Goal: Task Accomplishment & Management: Manage account settings

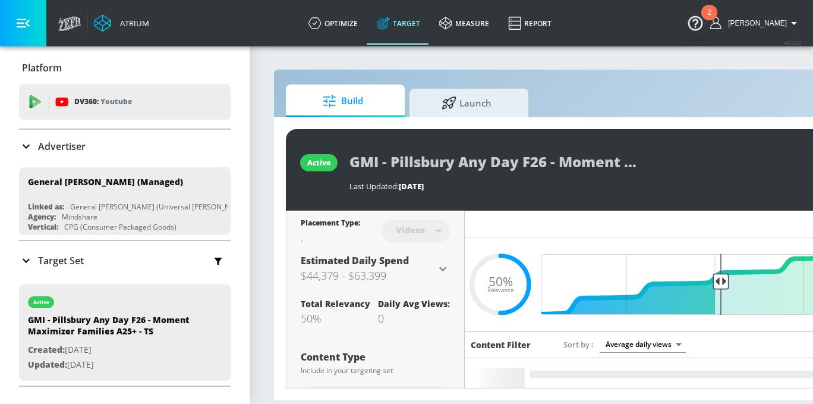
scroll to position [0, 188]
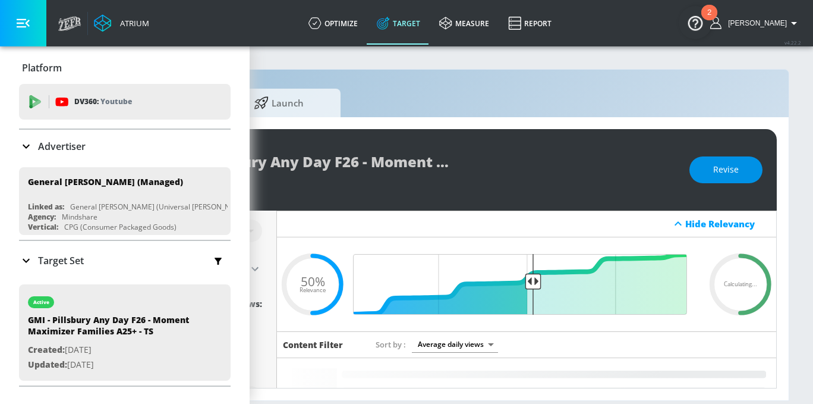
click at [739, 156] on button "Revise" at bounding box center [726, 169] width 73 height 27
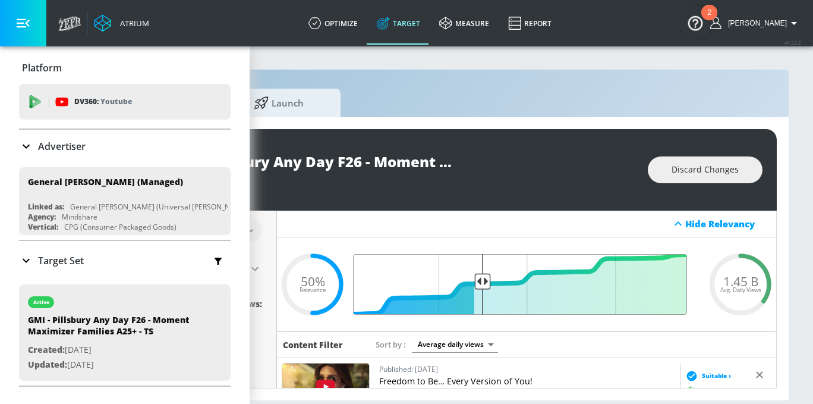
drag, startPoint x: 536, startPoint y: 278, endPoint x: 481, endPoint y: 284, distance: 55.0
click at [481, 284] on input "Final Threshold" at bounding box center [526, 284] width 333 height 61
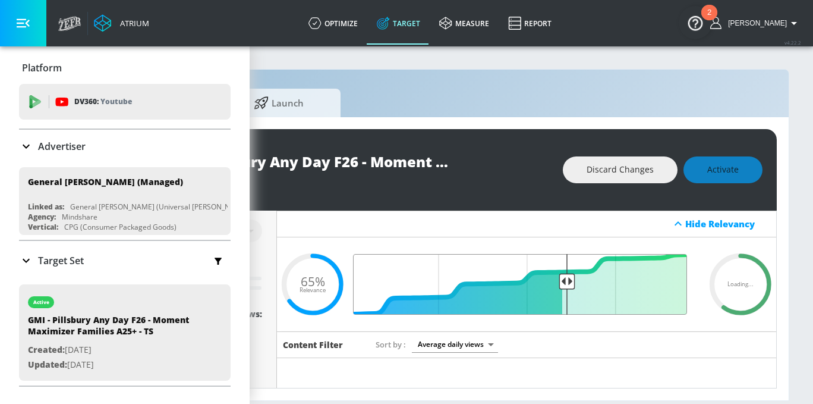
drag, startPoint x: 481, startPoint y: 284, endPoint x: 565, endPoint y: 291, distance: 84.2
click at [565, 291] on input "Final Threshold" at bounding box center [526, 284] width 333 height 61
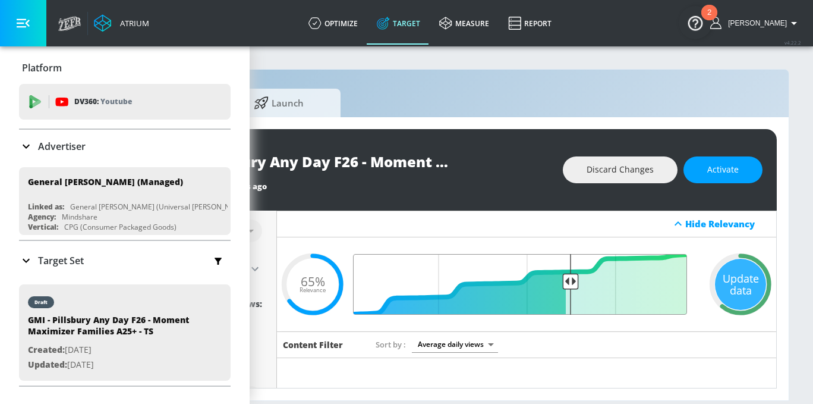
drag, startPoint x: 483, startPoint y: 280, endPoint x: 571, endPoint y: 276, distance: 87.5
click at [571, 276] on input "Final Threshold" at bounding box center [526, 284] width 333 height 61
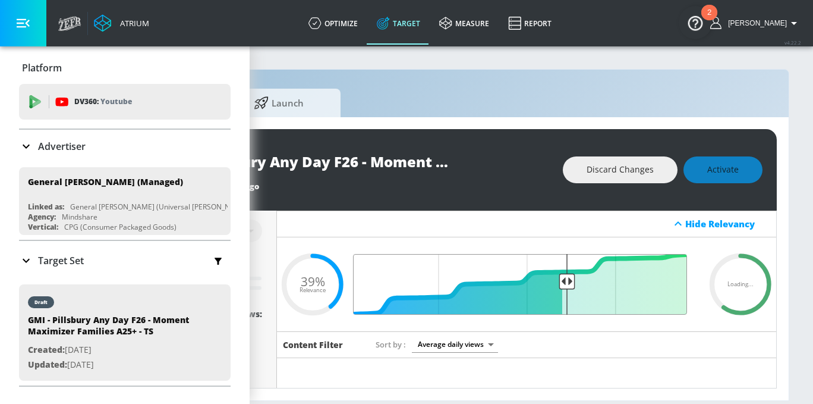
click at [568, 277] on input "Final Threshold" at bounding box center [526, 284] width 333 height 61
type input "0.39"
click at [741, 275] on div "Update data" at bounding box center [740, 284] width 51 height 51
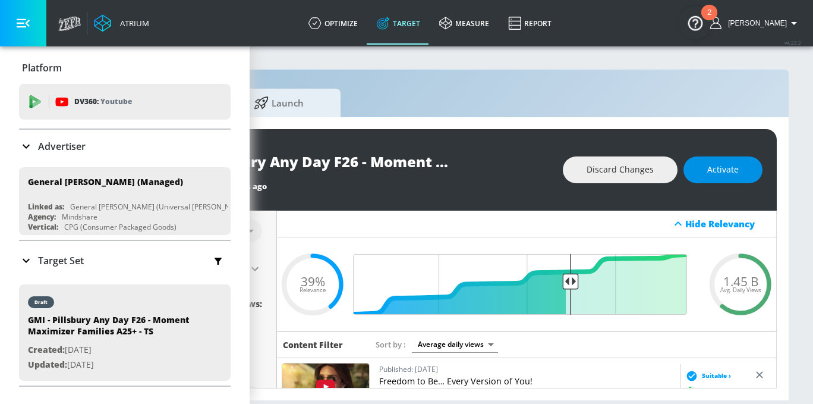
click at [716, 169] on span "Activate" at bounding box center [723, 169] width 32 height 15
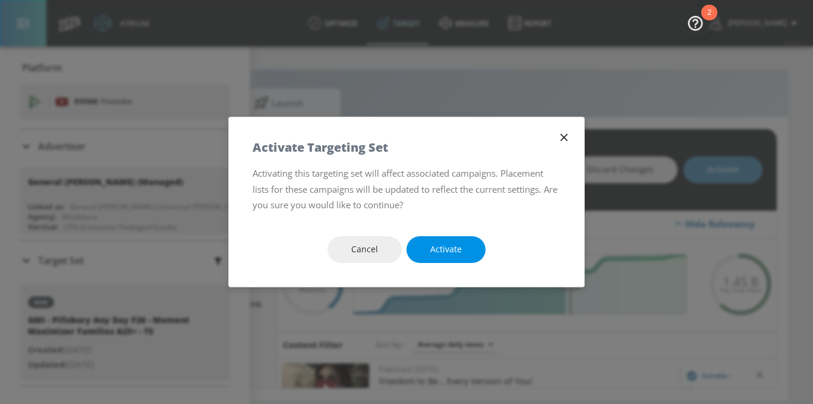
click at [456, 245] on span "Activate" at bounding box center [446, 249] width 32 height 15
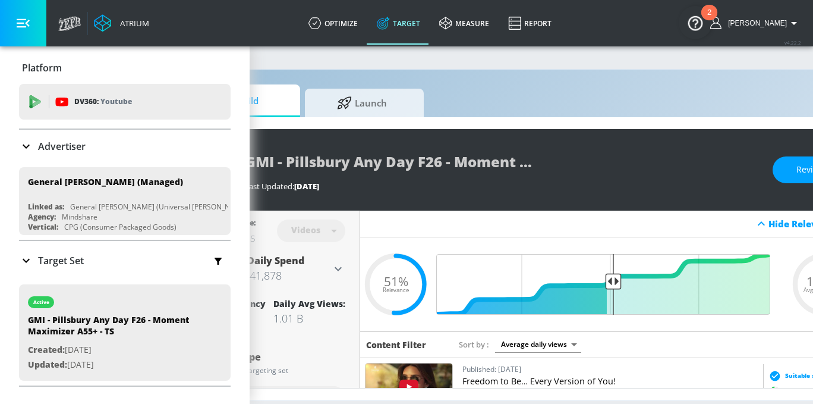
scroll to position [0, 188]
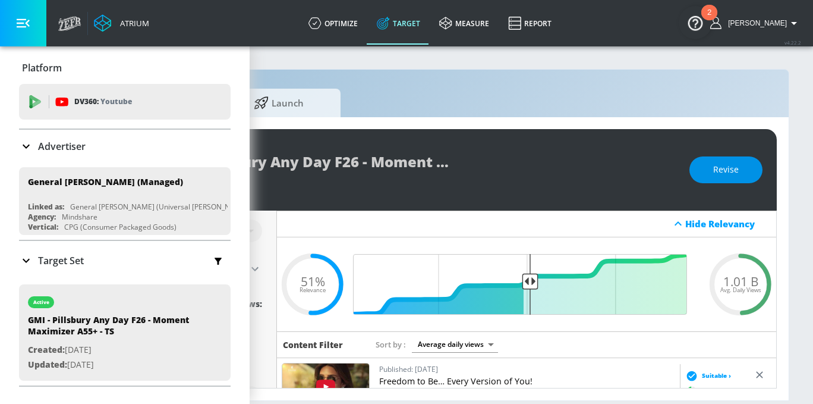
click at [702, 166] on button "Revise" at bounding box center [726, 169] width 73 height 27
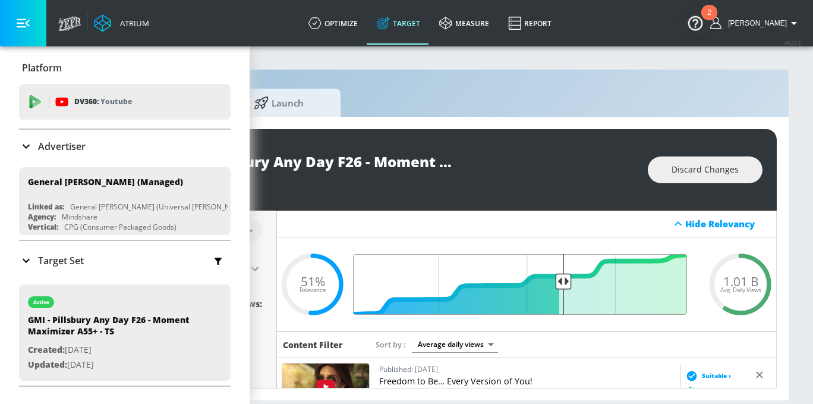
drag, startPoint x: 529, startPoint y: 278, endPoint x: 564, endPoint y: 278, distance: 35.1
click at [564, 278] on input "Final Threshold" at bounding box center [526, 284] width 333 height 61
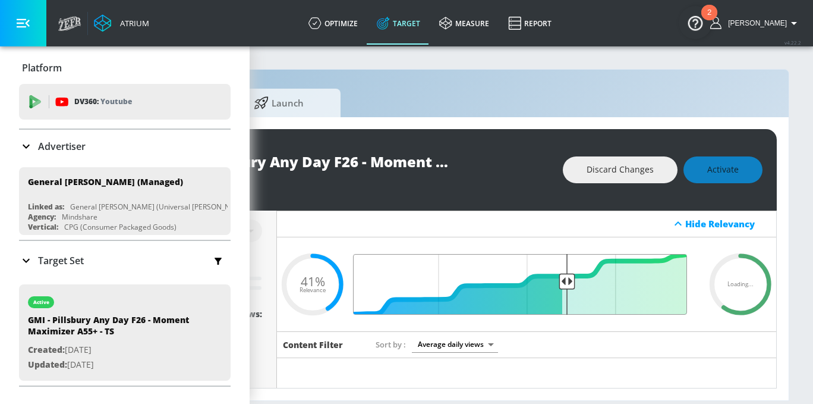
click at [566, 278] on input "Final Threshold" at bounding box center [526, 284] width 333 height 61
type input "0.41"
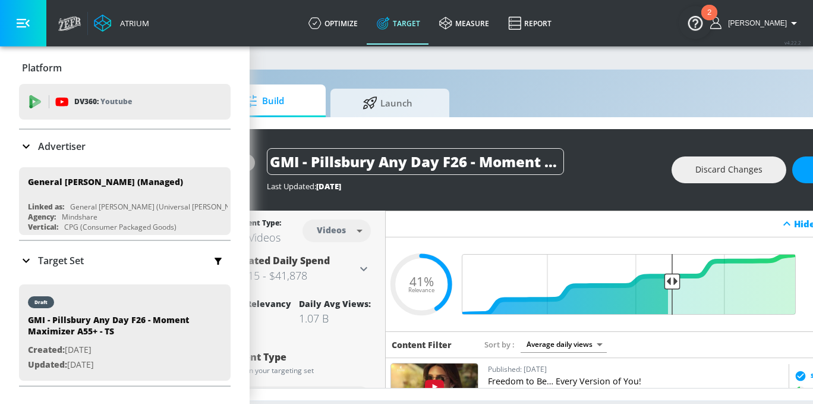
scroll to position [0, 188]
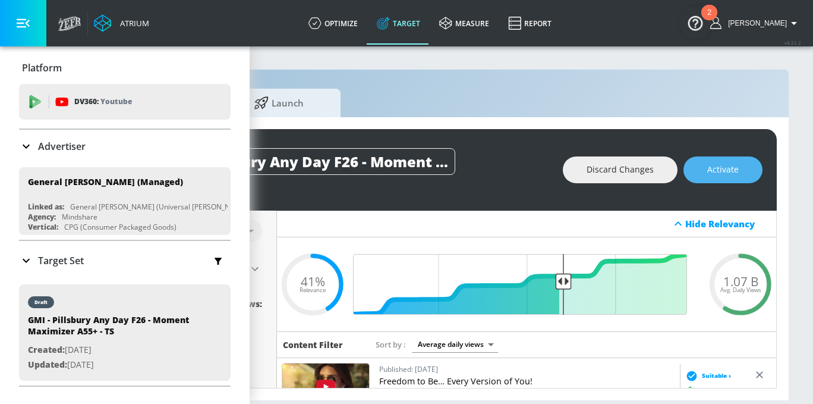
click at [732, 175] on span "Activate" at bounding box center [723, 169] width 32 height 15
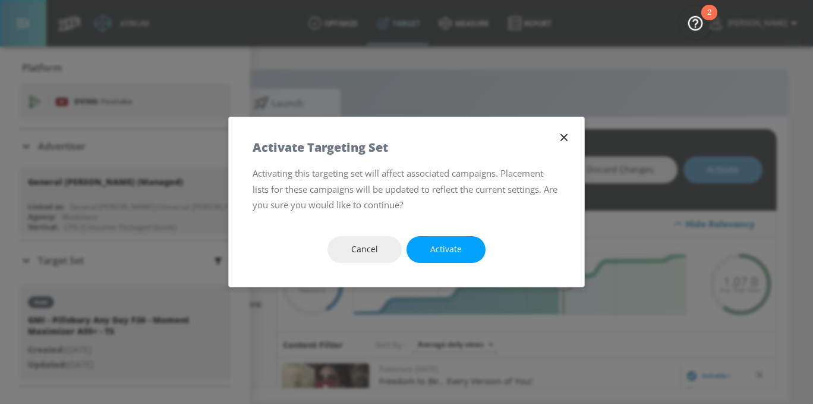
click at [458, 247] on span "Activate" at bounding box center [446, 249] width 32 height 15
